Goal: Information Seeking & Learning: Learn about a topic

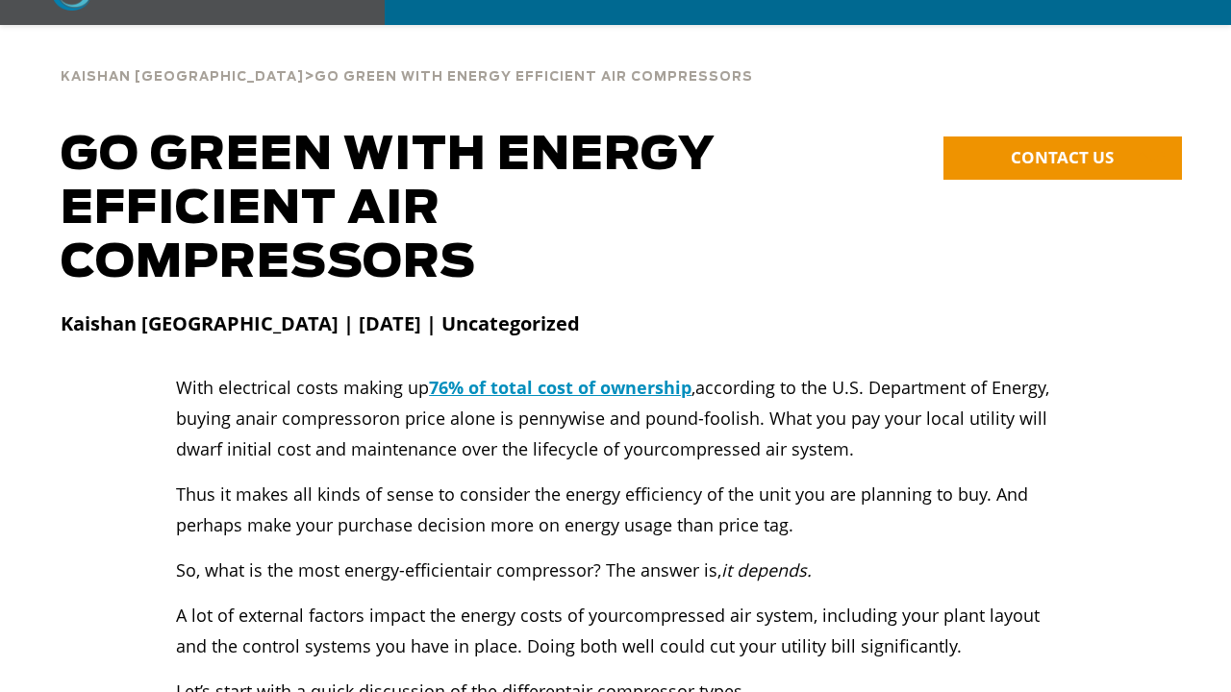
scroll to position [96, 0]
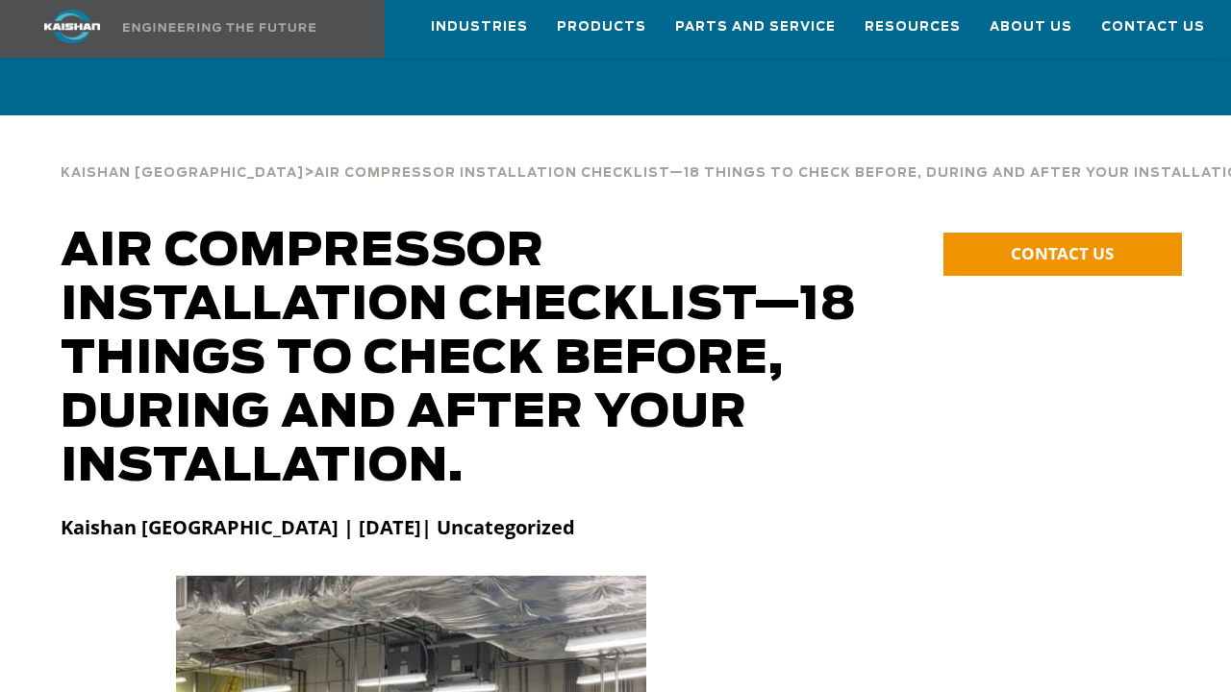
scroll to position [96, 0]
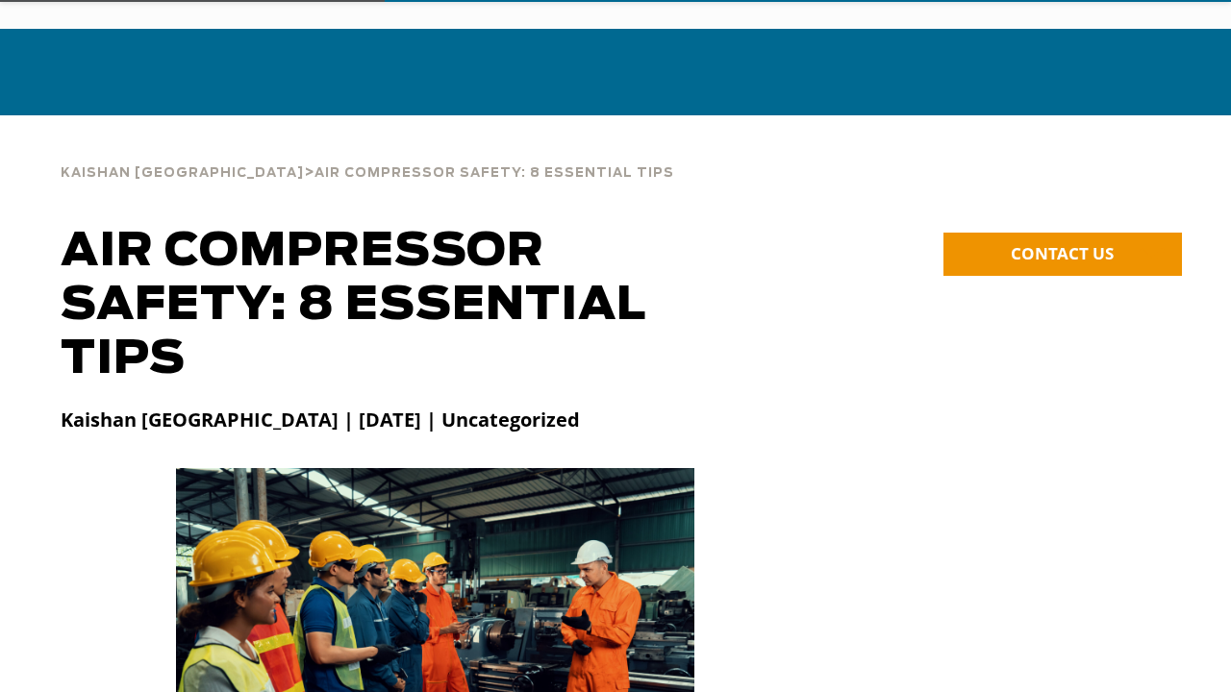
scroll to position [96, 0]
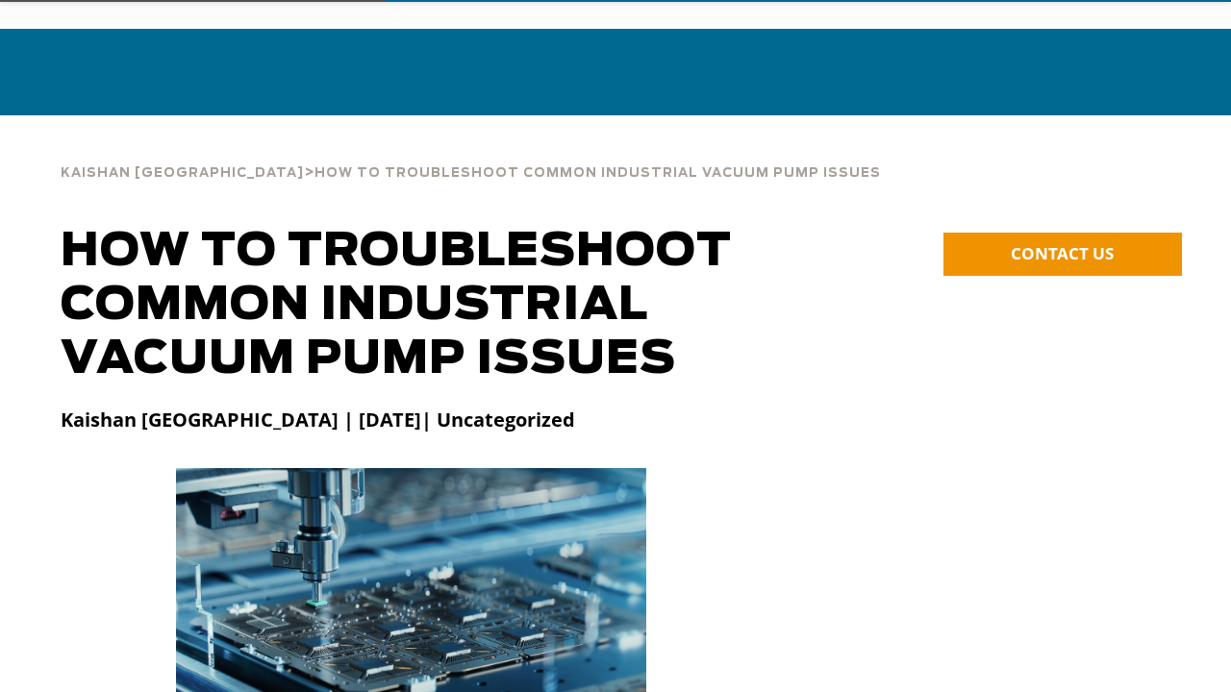
scroll to position [96, 0]
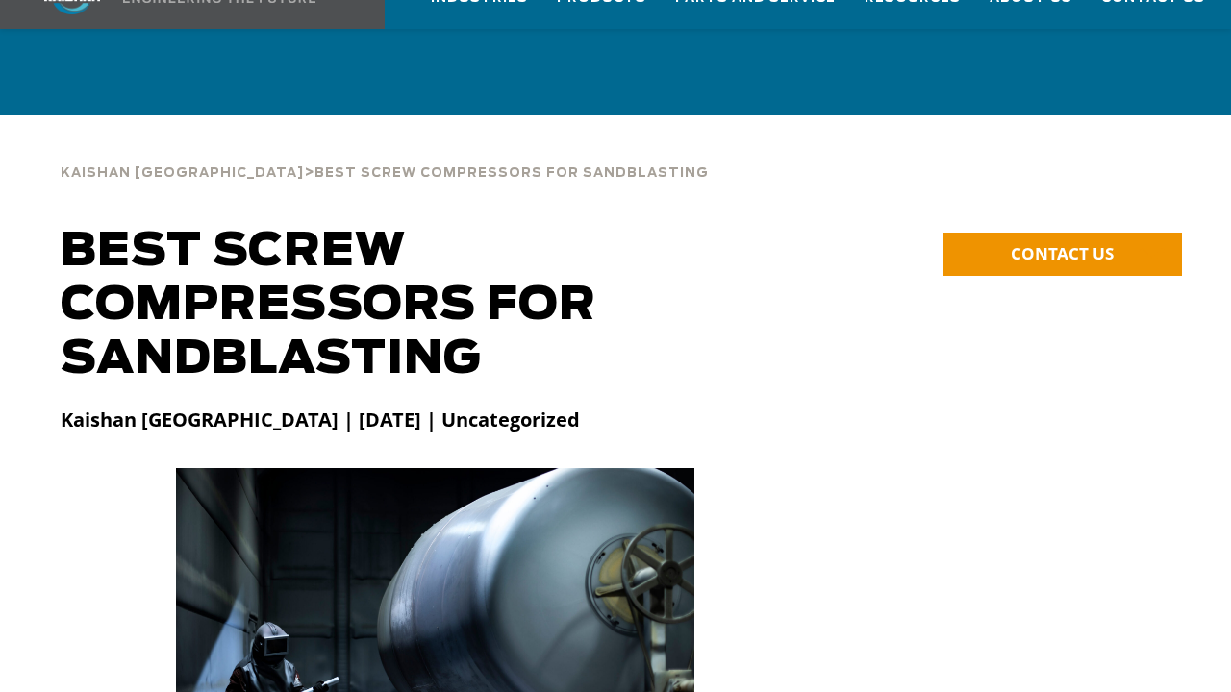
scroll to position [96, 0]
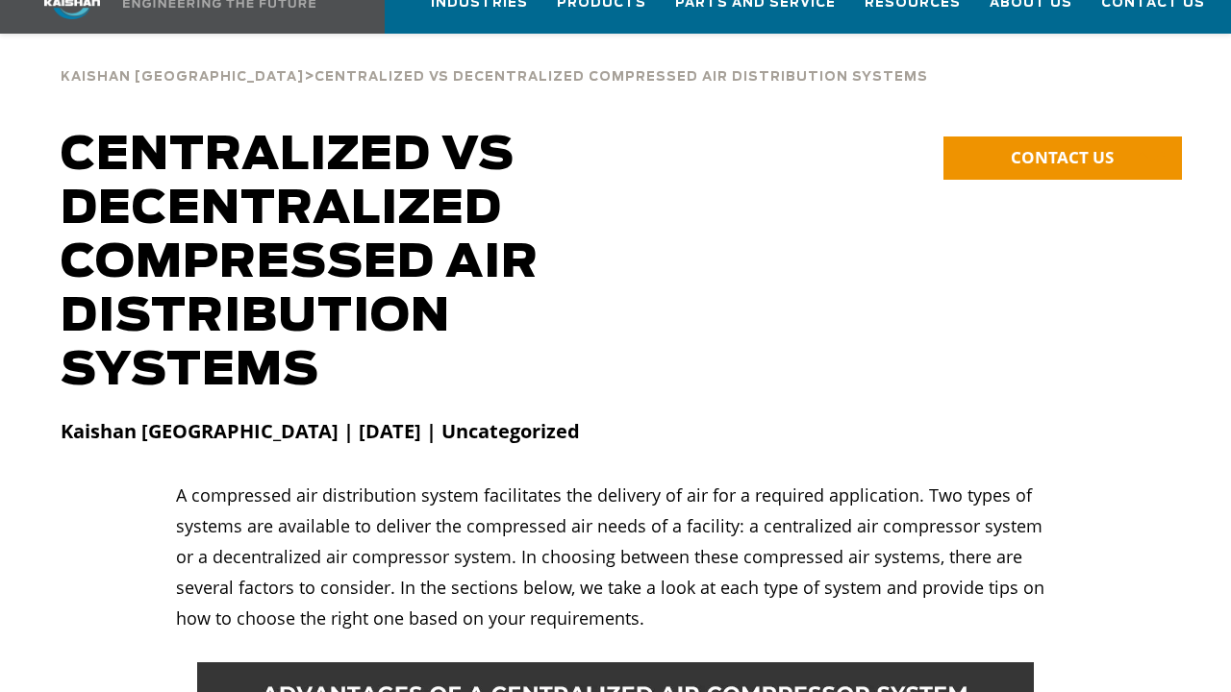
scroll to position [96, 0]
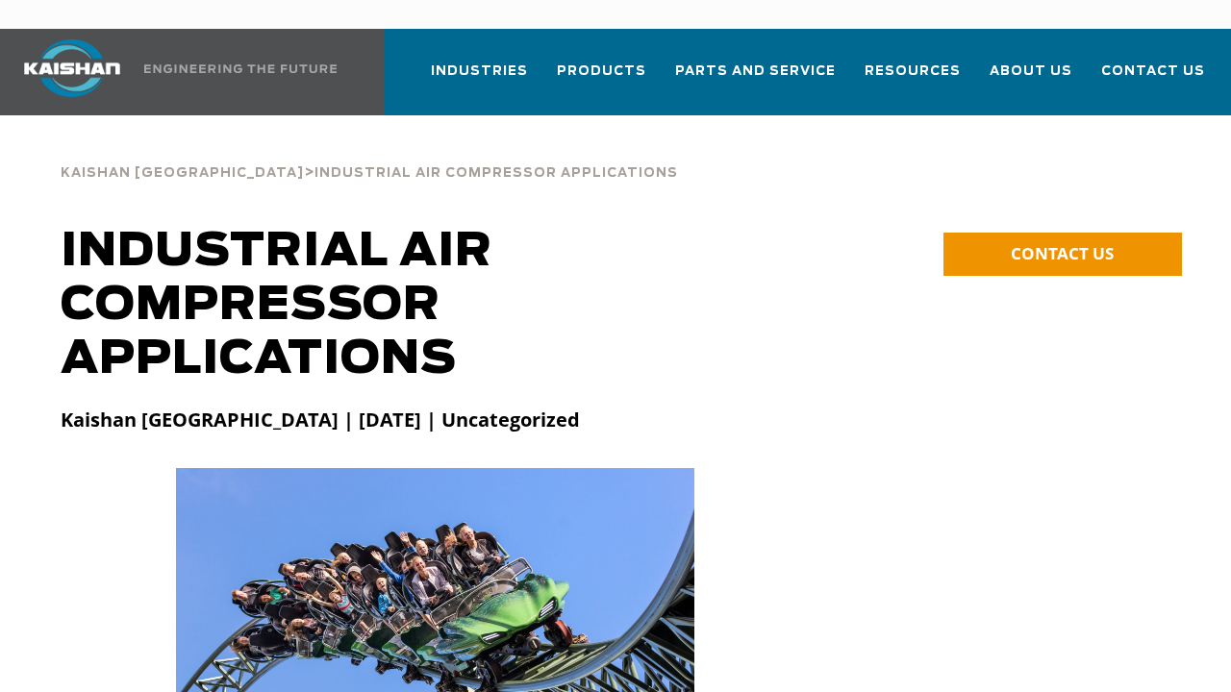
scroll to position [96, 0]
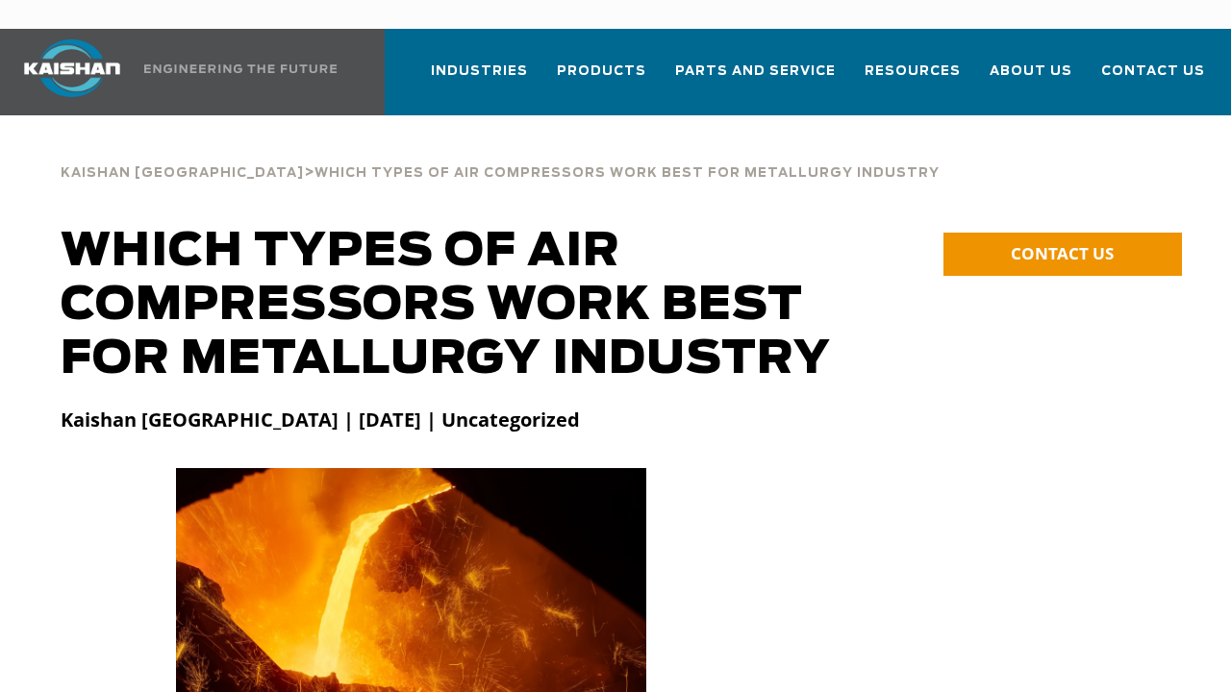
scroll to position [96, 0]
